Goal: Task Accomplishment & Management: Complete application form

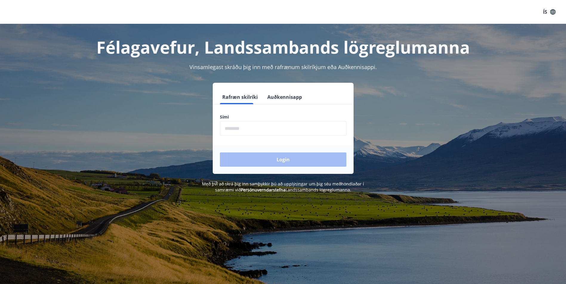
click at [289, 126] on input "phone" at bounding box center [283, 128] width 126 height 15
type input "********"
click at [282, 159] on button "Login" at bounding box center [283, 160] width 126 height 14
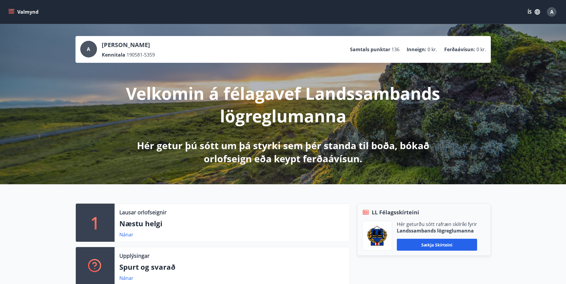
click at [11, 11] on icon "menu" at bounding box center [11, 12] width 6 height 6
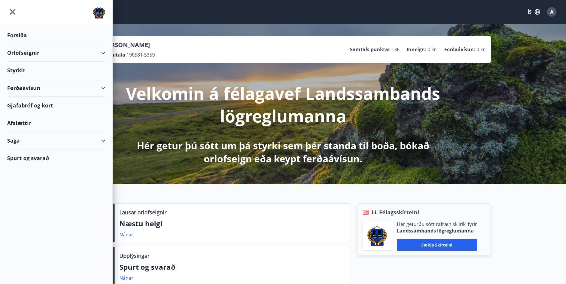
click at [16, 70] on div "Styrkir" at bounding box center [56, 71] width 98 height 18
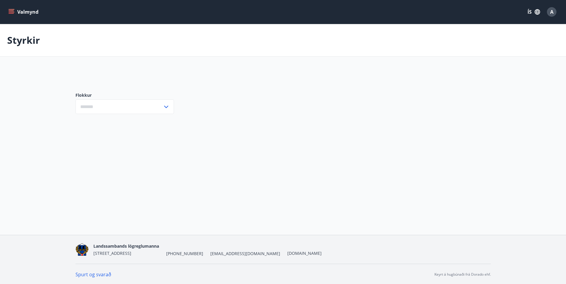
type input "***"
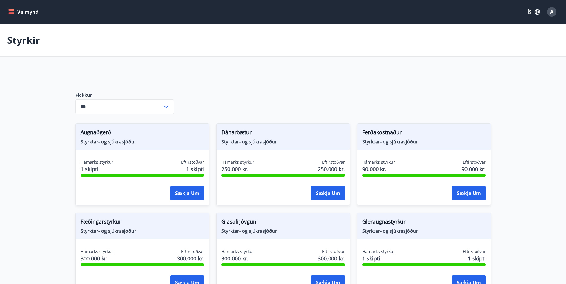
click at [8, 11] on button "Valmynd" at bounding box center [24, 12] width 34 height 11
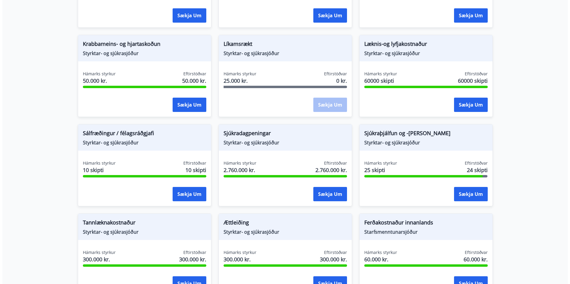
scroll to position [388, 0]
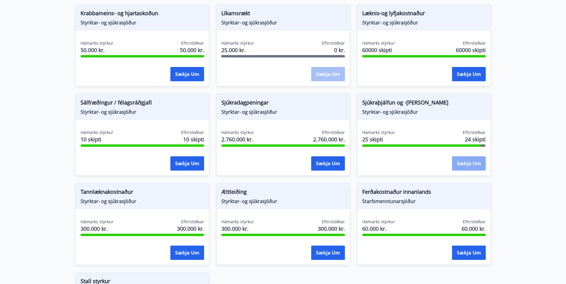
click at [473, 164] on button "Sækja um" at bounding box center [469, 164] width 34 height 14
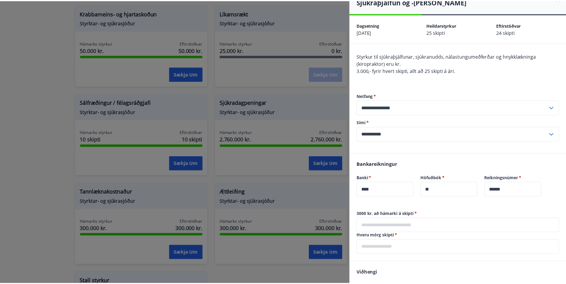
scroll to position [0, 0]
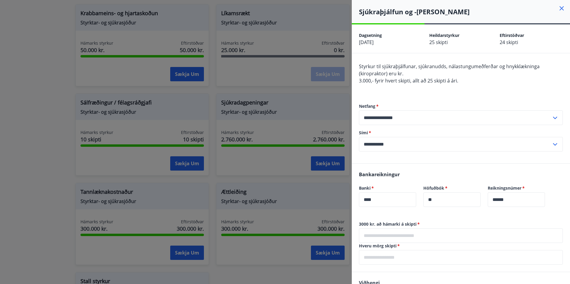
click at [45, 164] on div at bounding box center [285, 142] width 570 height 284
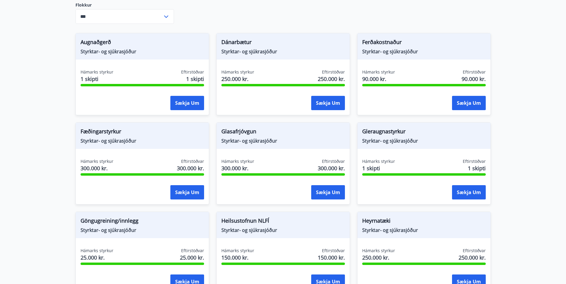
scroll to position [89, 0]
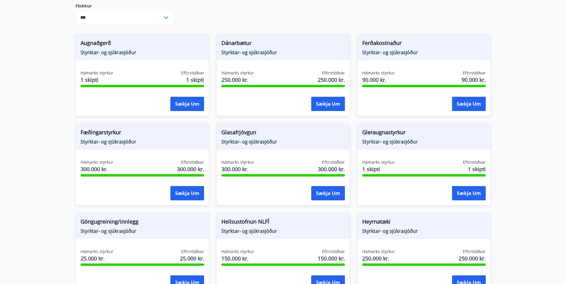
click at [424, 154] on div "Gleraugnastyrkur Styrktar- og sjúkrasjóður Hámarks styrkur 1 skipti Eftirstöðva…" at bounding box center [424, 164] width 134 height 82
click at [462, 189] on button "Sækja um" at bounding box center [469, 193] width 34 height 14
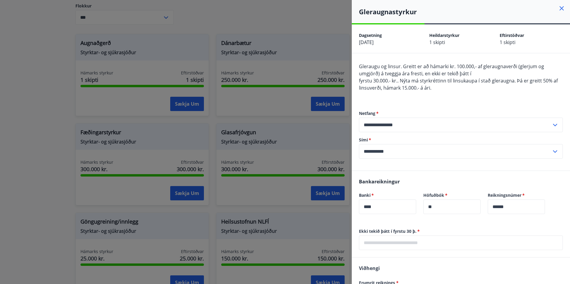
click at [33, 141] on div at bounding box center [285, 142] width 570 height 284
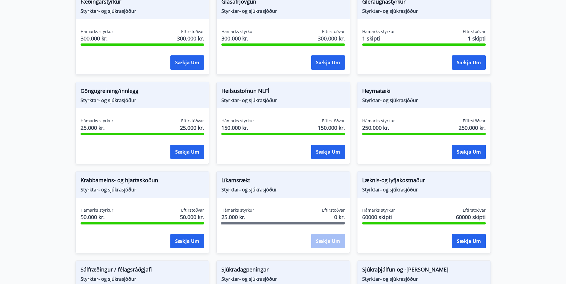
scroll to position [268, 0]
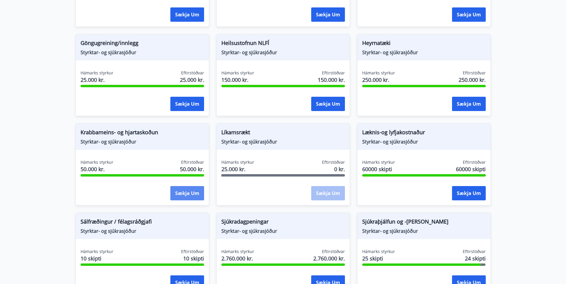
click at [194, 191] on button "Sækja um" at bounding box center [187, 193] width 34 height 14
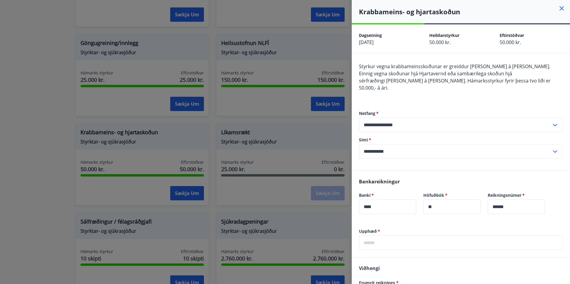
click at [57, 161] on div at bounding box center [285, 142] width 570 height 284
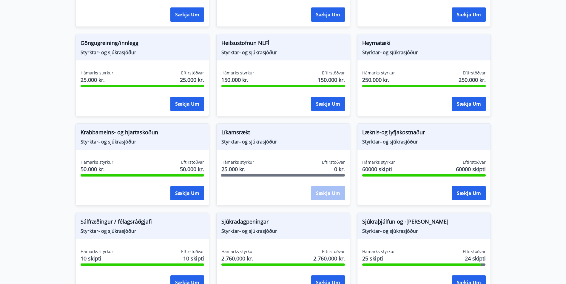
click at [63, 207] on main "Styrkir Flokkur *** ​ Augnaðgerð Styrktar- og sjúkrasjóður Hámarks styrkur 1 sk…" at bounding box center [283, 118] width 566 height 725
